Goal: Transaction & Acquisition: Purchase product/service

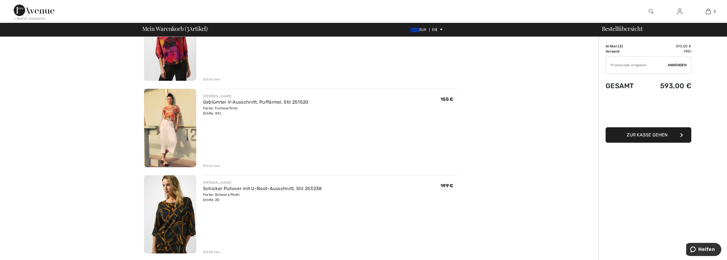
scroll to position [86, 0]
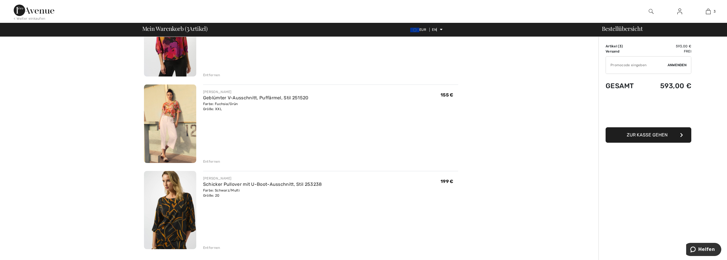
click at [210, 247] on font "Entfernen" at bounding box center [211, 248] width 17 height 4
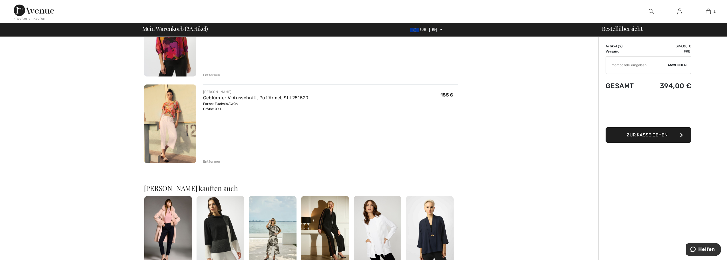
click at [205, 162] on font "Entfernen" at bounding box center [211, 162] width 17 height 4
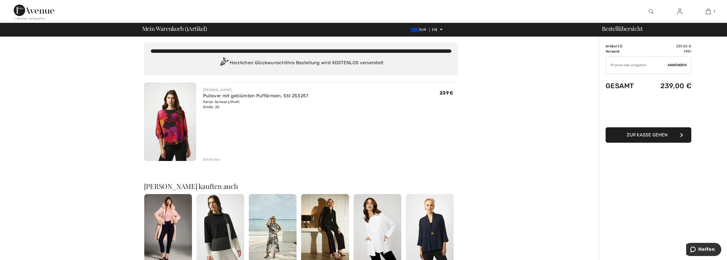
scroll to position [0, 0]
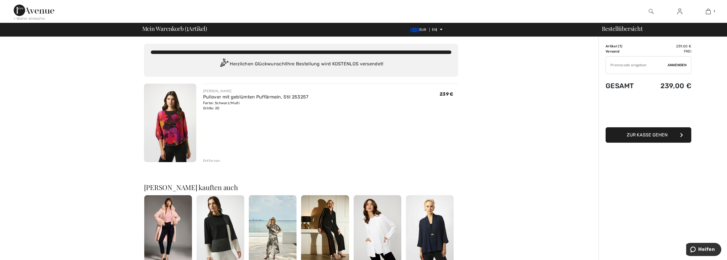
click at [169, 126] on img at bounding box center [170, 123] width 52 height 79
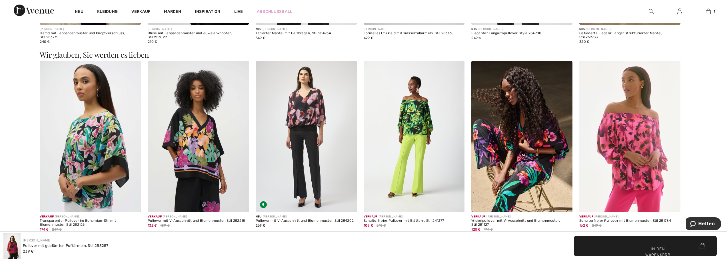
scroll to position [828, 0]
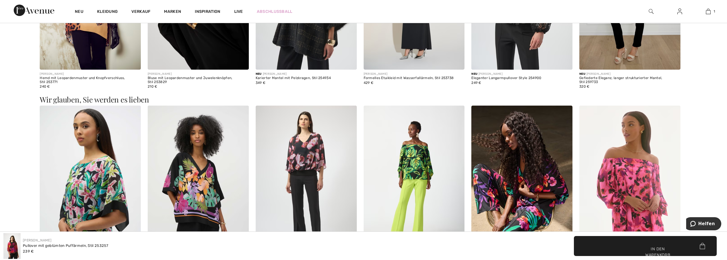
click at [315, 164] on img at bounding box center [306, 182] width 101 height 152
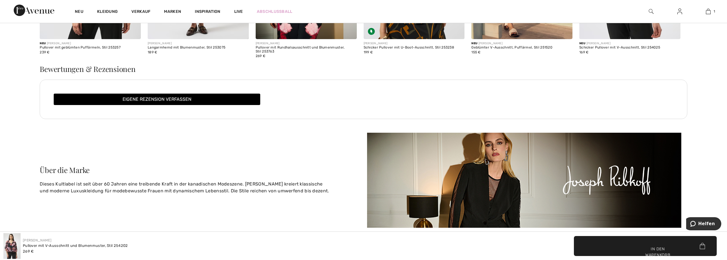
scroll to position [1513, 0]
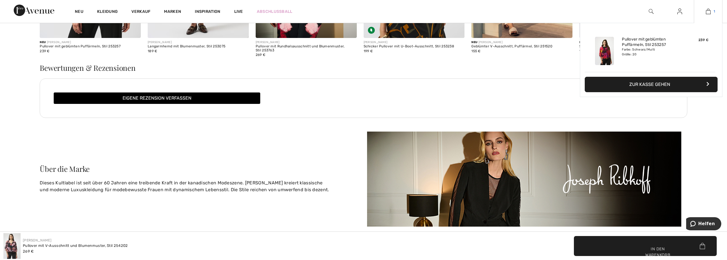
click at [708, 10] on img at bounding box center [707, 11] width 5 height 7
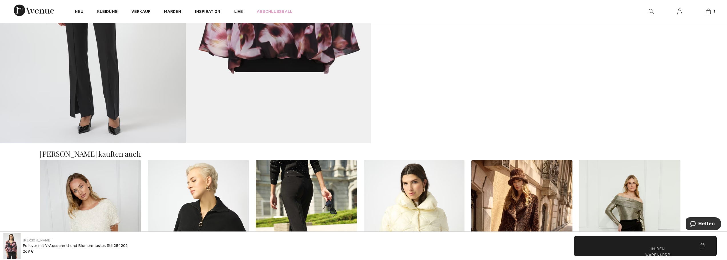
scroll to position [857, 0]
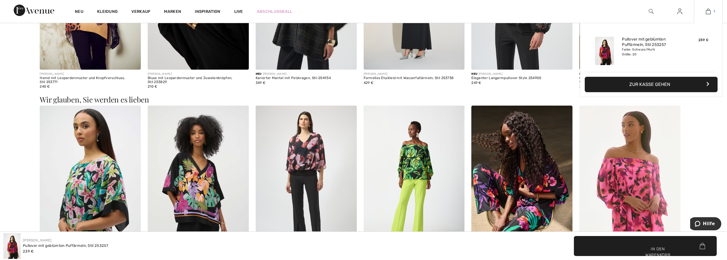
click at [708, 12] on img at bounding box center [707, 11] width 5 height 7
